Goal: Task Accomplishment & Management: Manage account settings

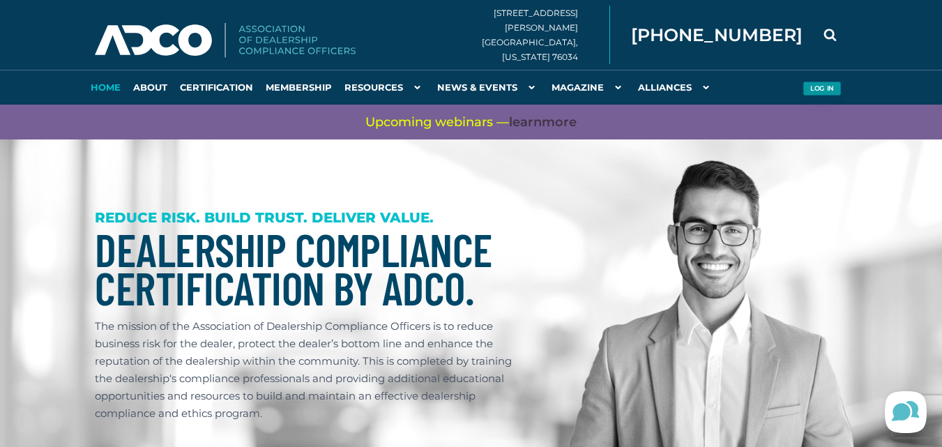
click at [817, 87] on button "Log in" at bounding box center [821, 89] width 38 height 15
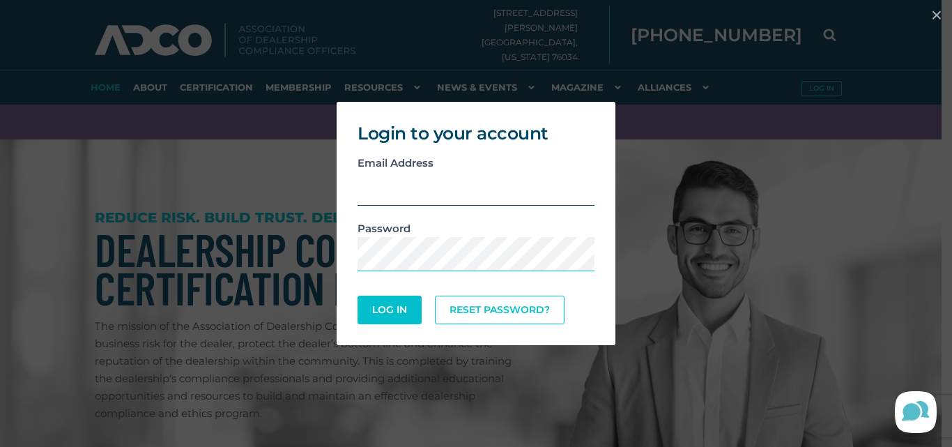
click at [385, 189] on input "email" at bounding box center [476, 188] width 237 height 34
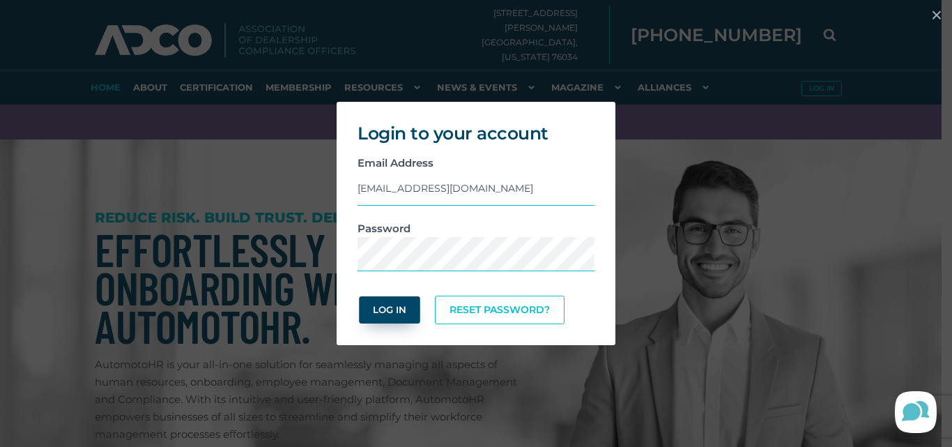
click at [403, 304] on button "Log In" at bounding box center [389, 309] width 61 height 27
click at [492, 186] on input "[EMAIL_ADDRESS][DOMAIN_NAME]" at bounding box center [476, 188] width 237 height 34
click at [447, 190] on input "[EMAIL_ADDRESS][DOMAIN_NAME]" at bounding box center [476, 188] width 237 height 34
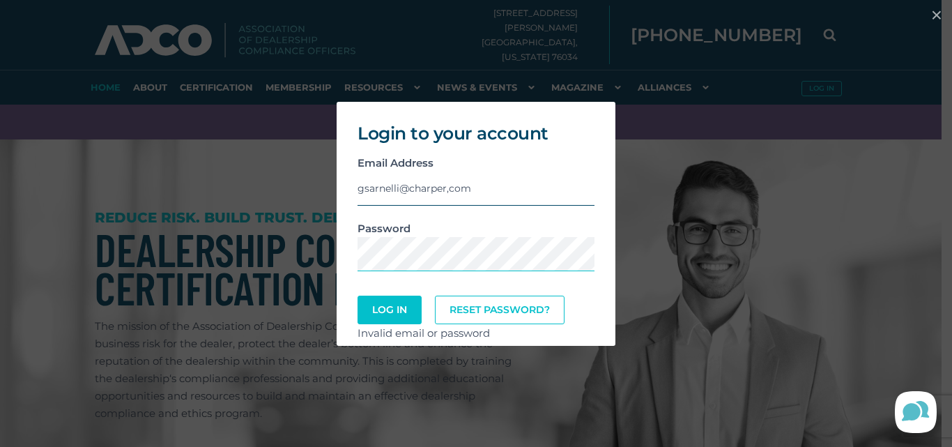
type input "gsarnelli@charper,com"
click at [358, 296] on button "Log In" at bounding box center [390, 310] width 64 height 29
click at [410, 310] on button "Log In" at bounding box center [389, 309] width 61 height 27
click at [358, 296] on button "Log In" at bounding box center [390, 310] width 64 height 29
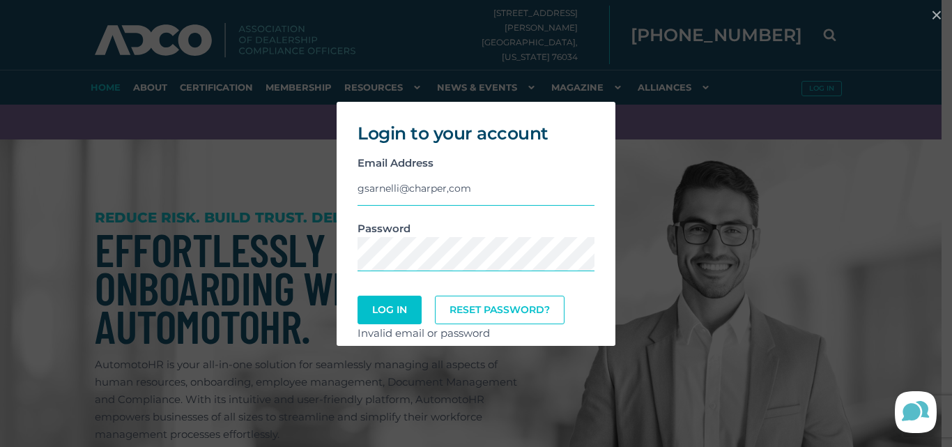
click at [768, 223] on div "Login to your account Email Address gsarnelli@charper,com Password Log In Reset…" at bounding box center [476, 224] width 941 height 258
